Goal: Find specific page/section: Find specific page/section

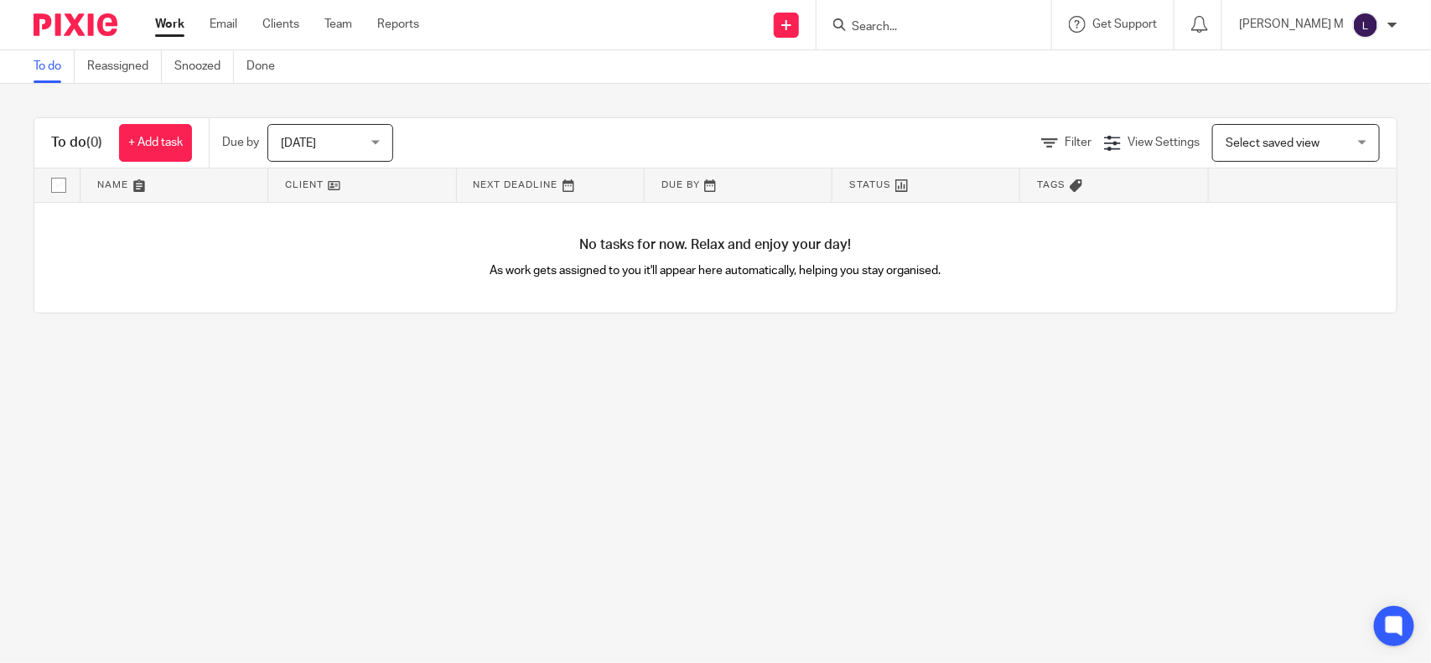
click at [895, 20] on input "Search" at bounding box center [925, 27] width 151 height 15
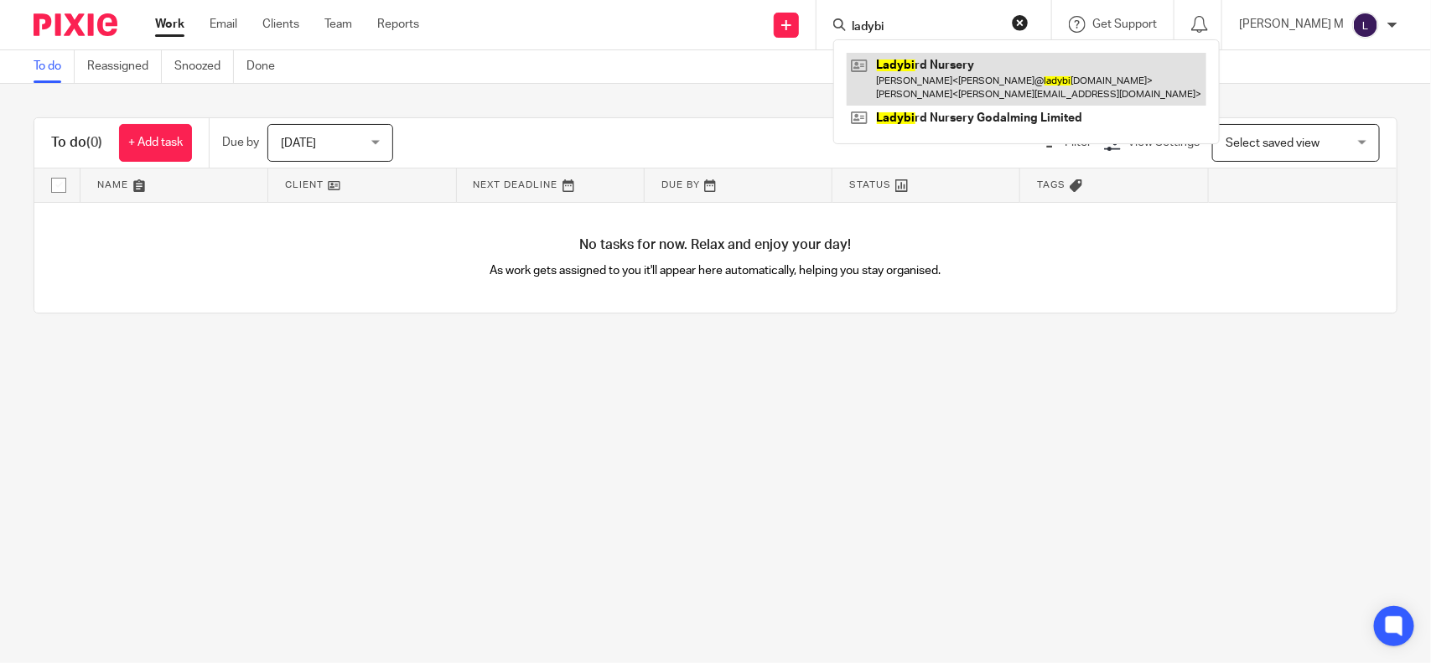
type input "ladybi"
click at [1002, 80] on link at bounding box center [1027, 79] width 360 height 52
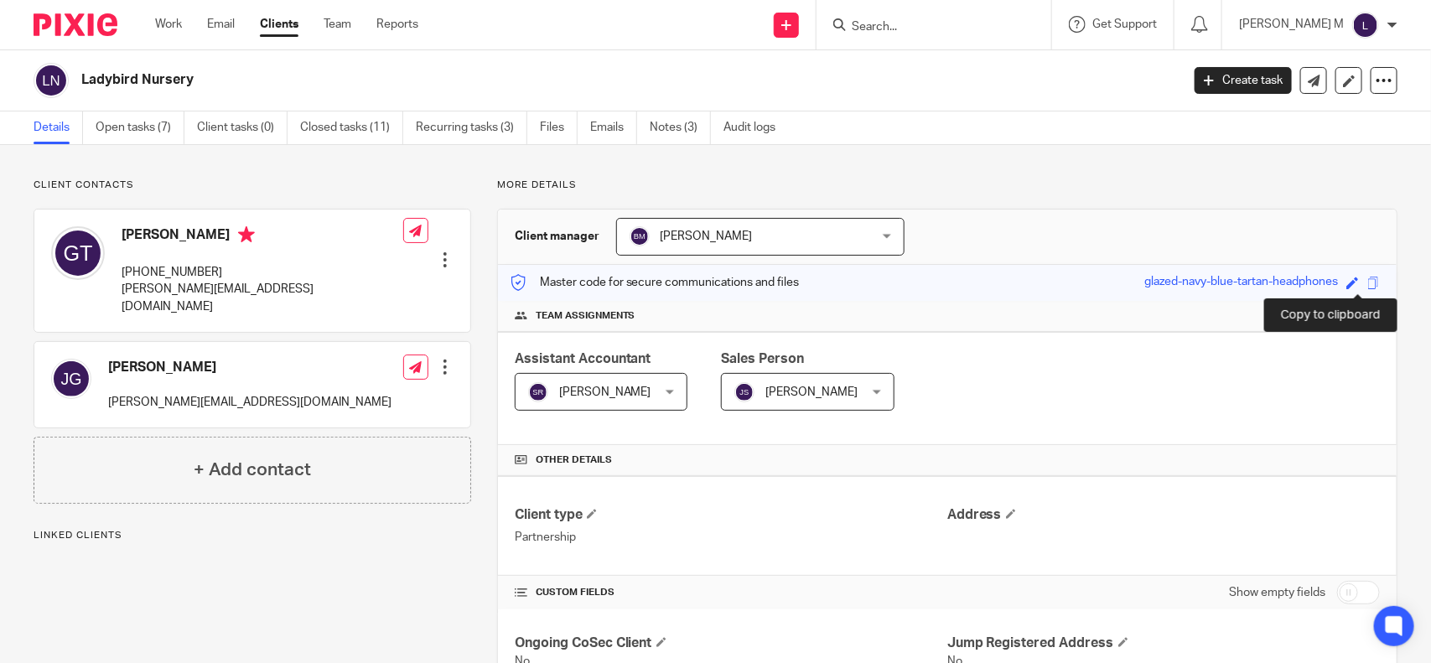
click at [1367, 281] on span at bounding box center [1373, 283] width 13 height 13
